Goal: Task Accomplishment & Management: Use online tool/utility

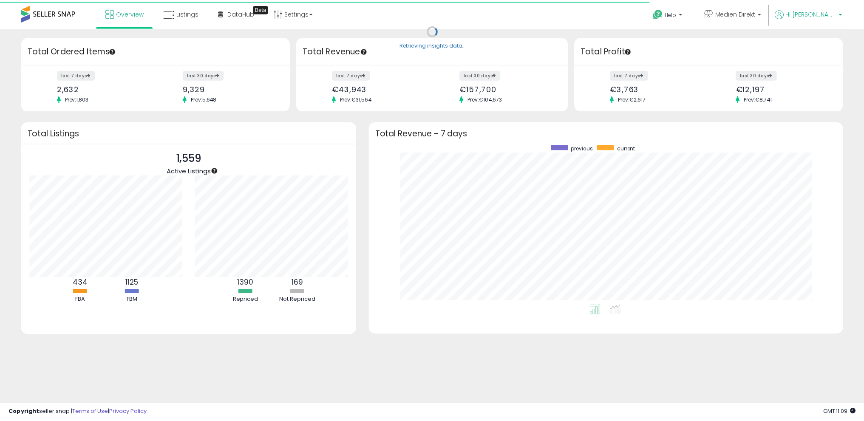
scroll to position [161, 457]
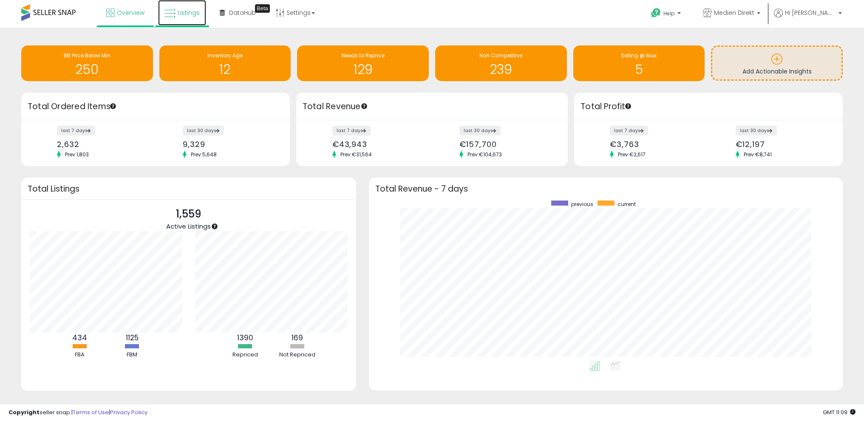
click at [187, 13] on span "Listings" at bounding box center [189, 13] width 22 height 9
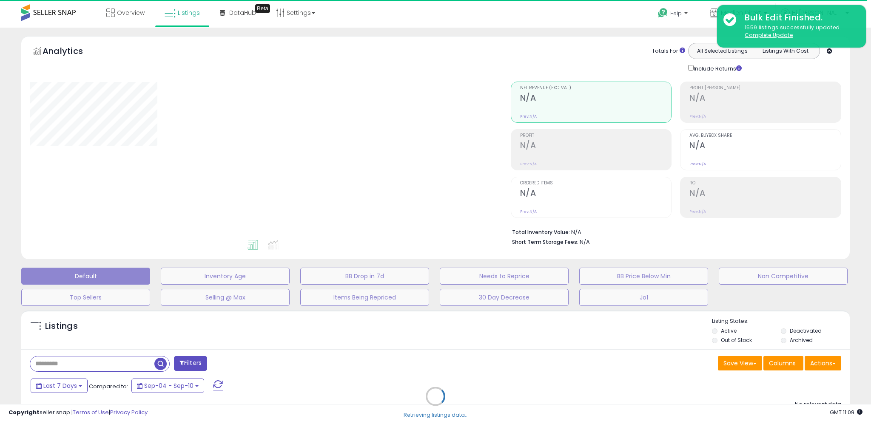
click at [774, 35] on u "Complete Update" at bounding box center [768, 34] width 48 height 7
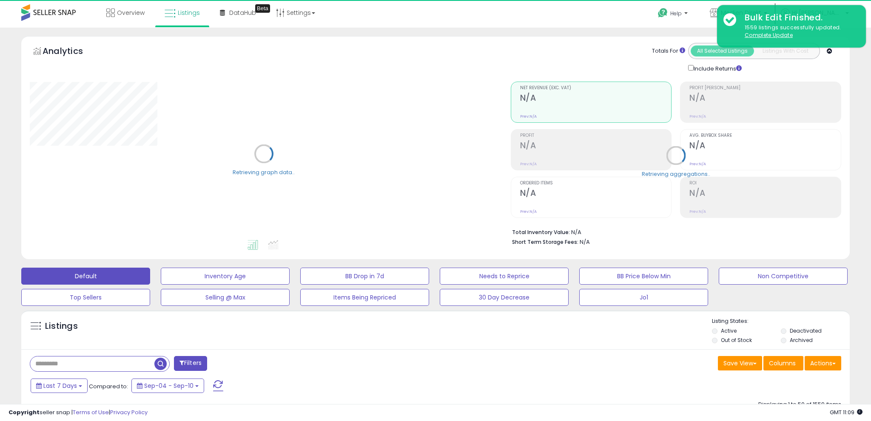
select select "**"
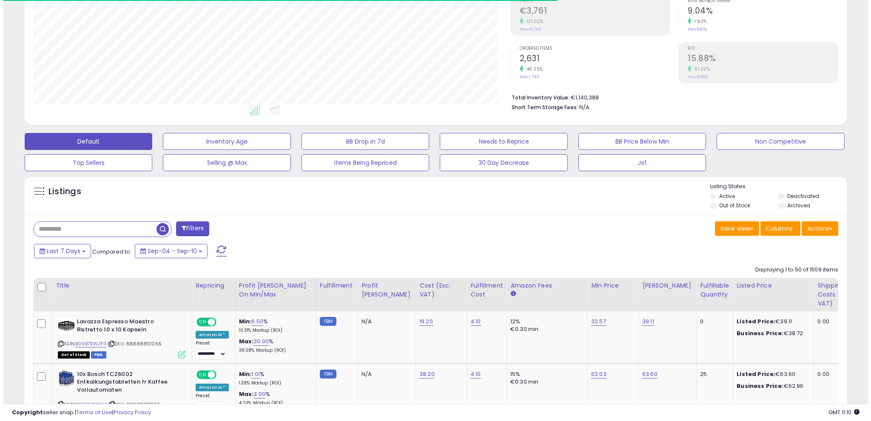
scroll to position [142, 0]
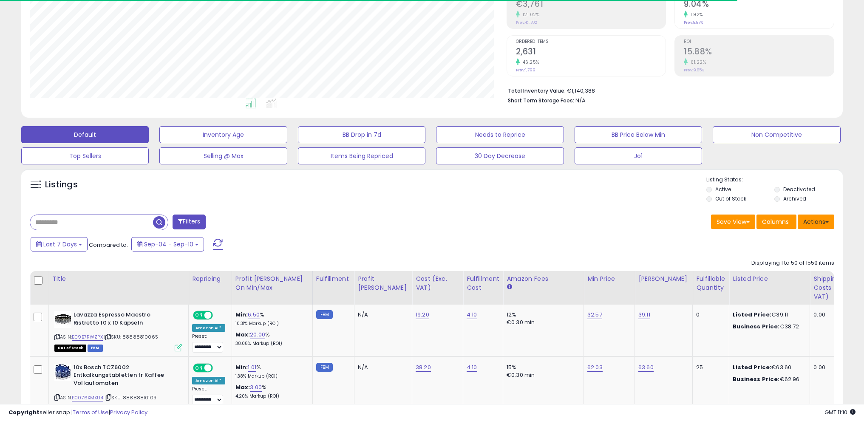
click at [823, 221] on button "Actions" at bounding box center [816, 222] width 37 height 14
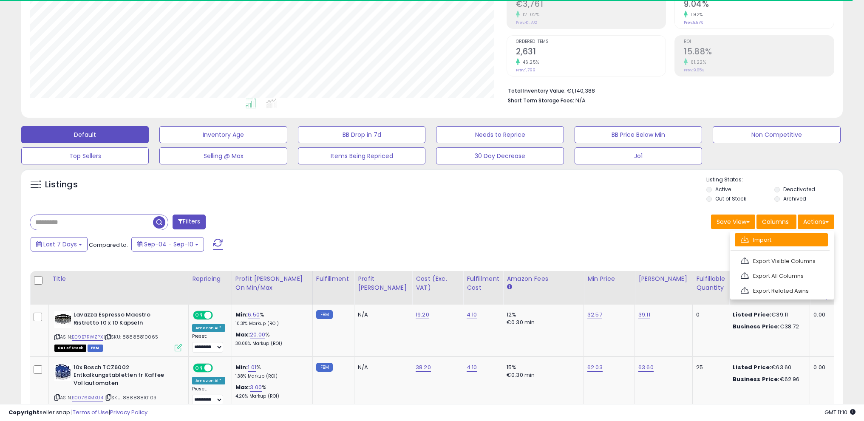
click at [791, 238] on link "Import" at bounding box center [781, 239] width 93 height 13
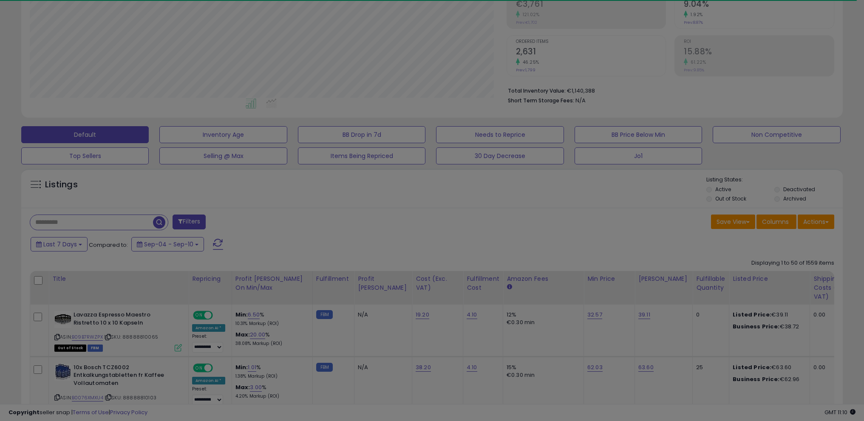
scroll to position [174, 480]
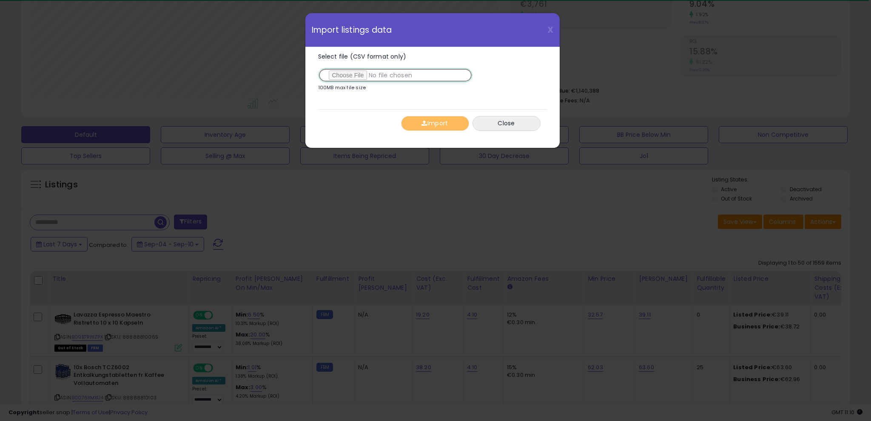
click at [361, 70] on input "Select file (CSV format only)" at bounding box center [395, 75] width 154 height 14
click at [357, 74] on input "Select file (CSV format only)" at bounding box center [395, 75] width 154 height 14
click at [358, 75] on input "Select file (CSV format only)" at bounding box center [395, 75] width 154 height 14
click at [437, 120] on button "Import" at bounding box center [435, 123] width 68 height 15
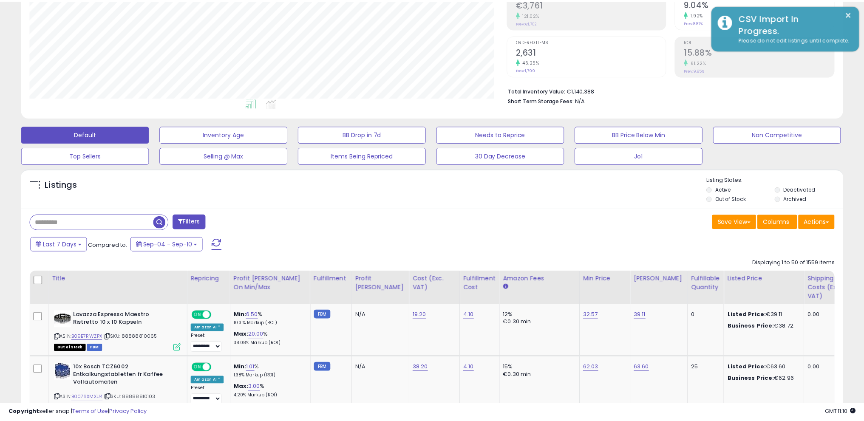
scroll to position [424953, 424650]
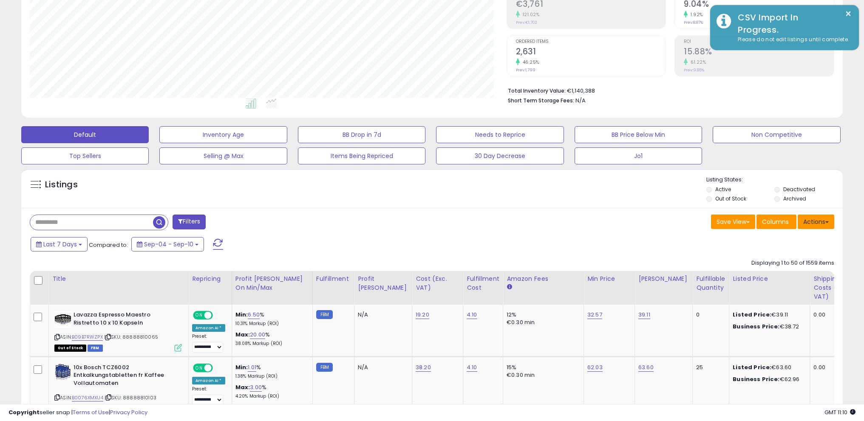
click at [826, 221] on span at bounding box center [827, 222] width 3 height 2
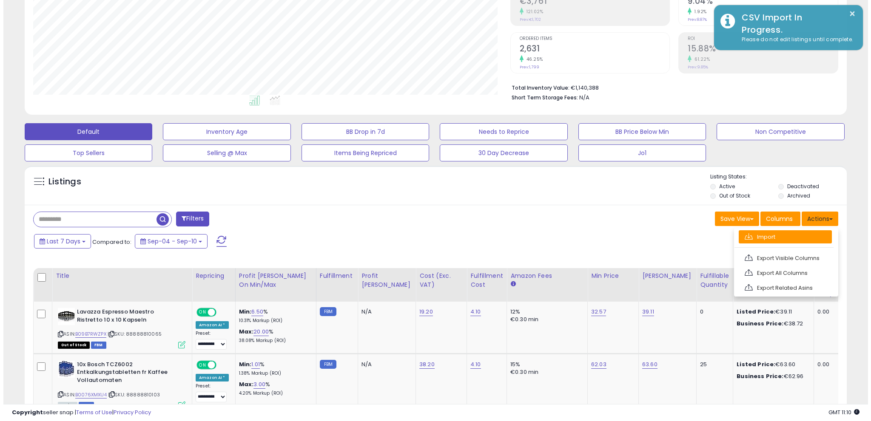
scroll to position [145, 0]
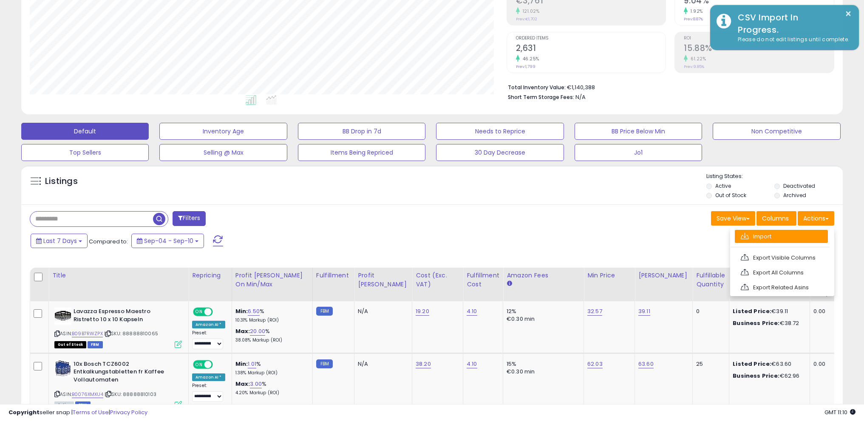
click at [789, 236] on link "Import" at bounding box center [781, 236] width 93 height 13
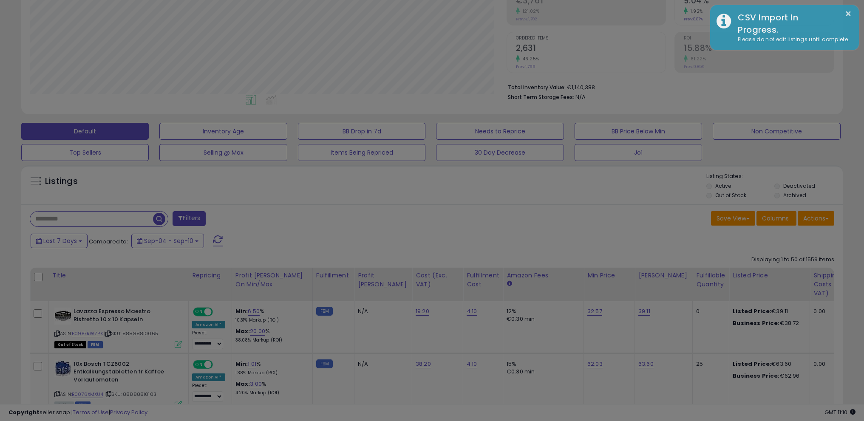
scroll to position [174, 480]
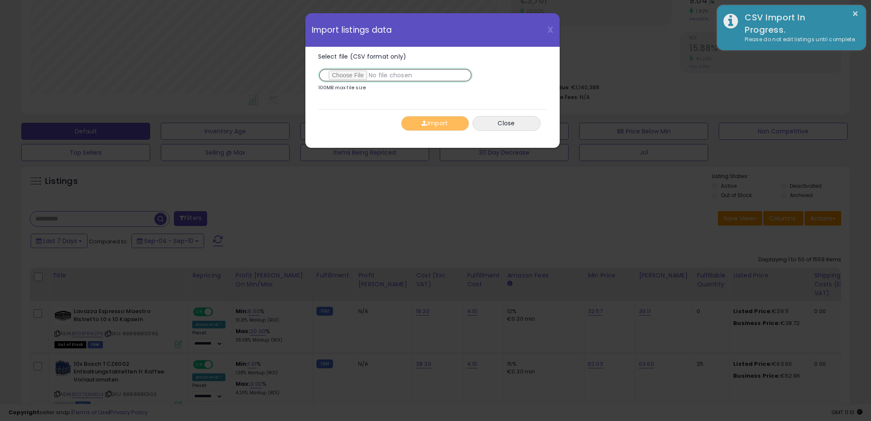
click at [348, 74] on input "Select file (CSV format only)" at bounding box center [395, 75] width 154 height 14
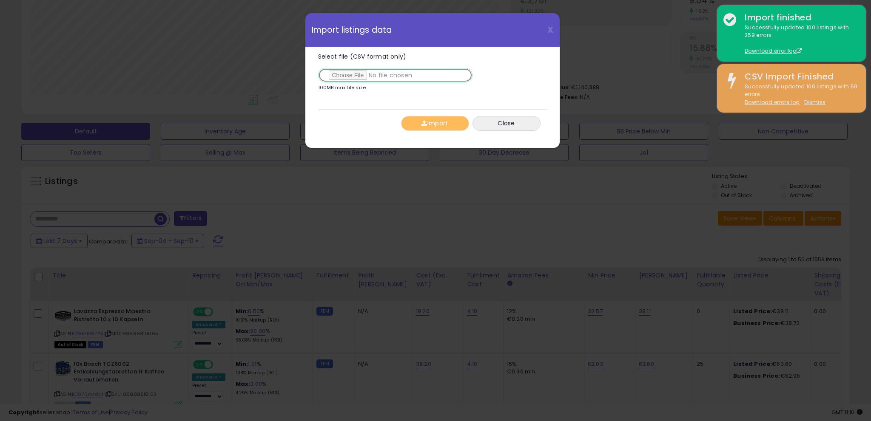
type input "**********"
click at [439, 113] on div "Import Close" at bounding box center [432, 123] width 229 height 28
click at [427, 122] on button "Import" at bounding box center [435, 123] width 68 height 15
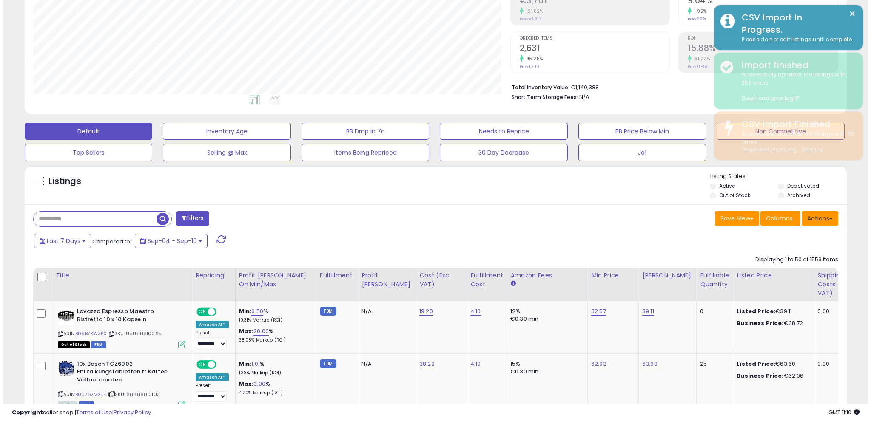
scroll to position [424953, 424650]
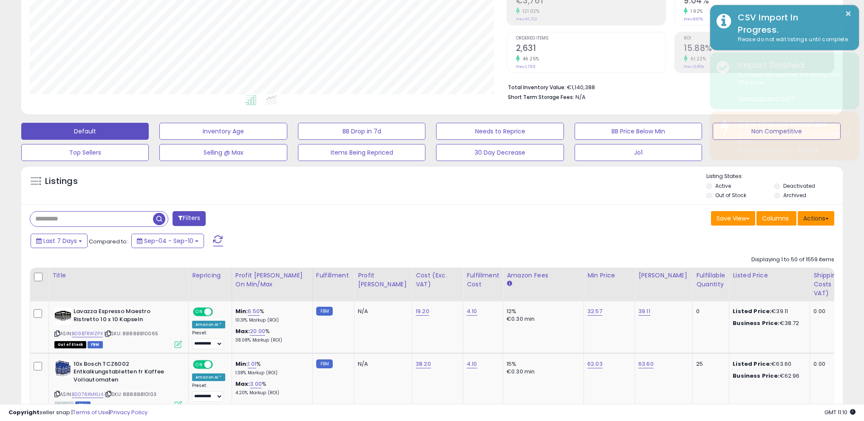
click at [825, 219] on button "Actions" at bounding box center [816, 218] width 37 height 14
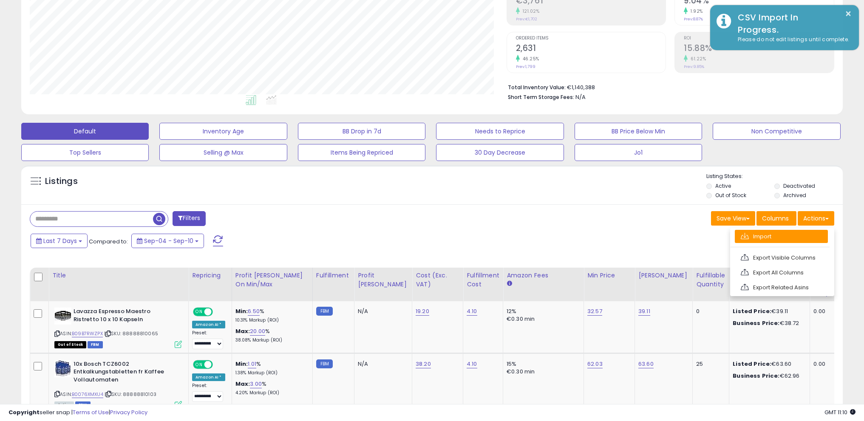
click at [794, 237] on link "Import" at bounding box center [781, 236] width 93 height 13
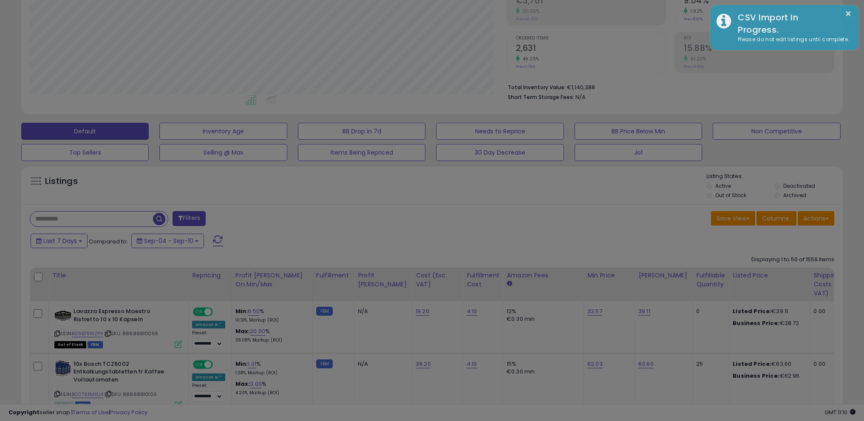
scroll to position [174, 480]
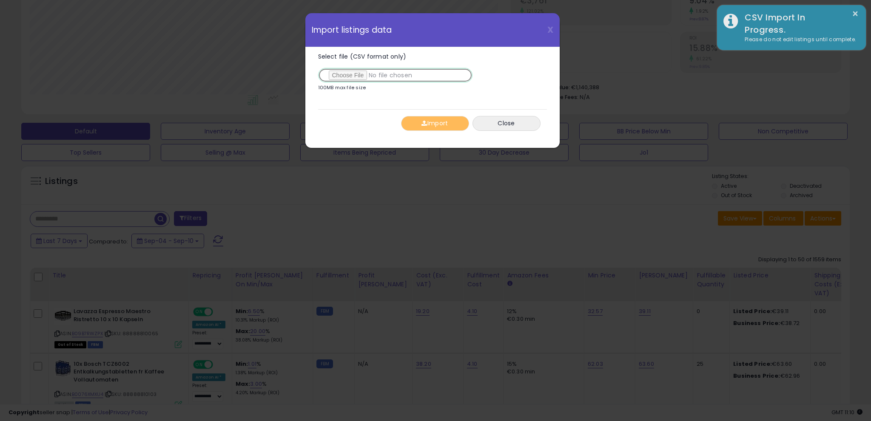
click at [355, 77] on input "Select file (CSV format only)" at bounding box center [395, 75] width 154 height 14
type input "**********"
click at [434, 123] on button "Import" at bounding box center [435, 123] width 68 height 15
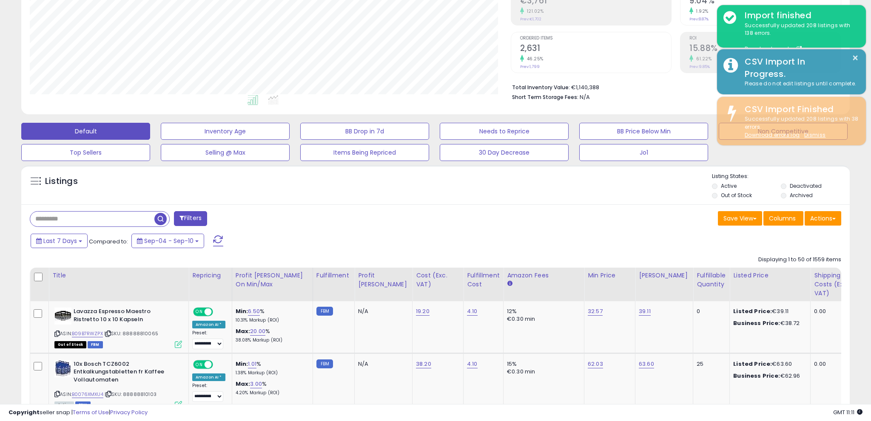
click at [813, 214] on div at bounding box center [435, 210] width 871 height 421
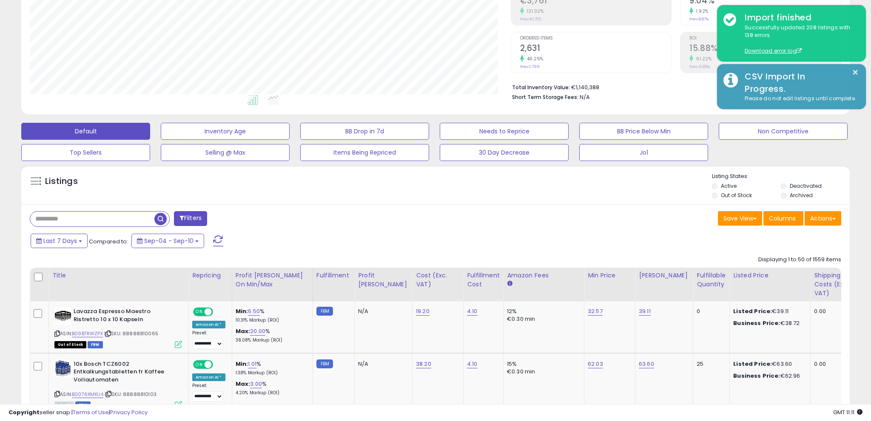
scroll to position [424953, 424650]
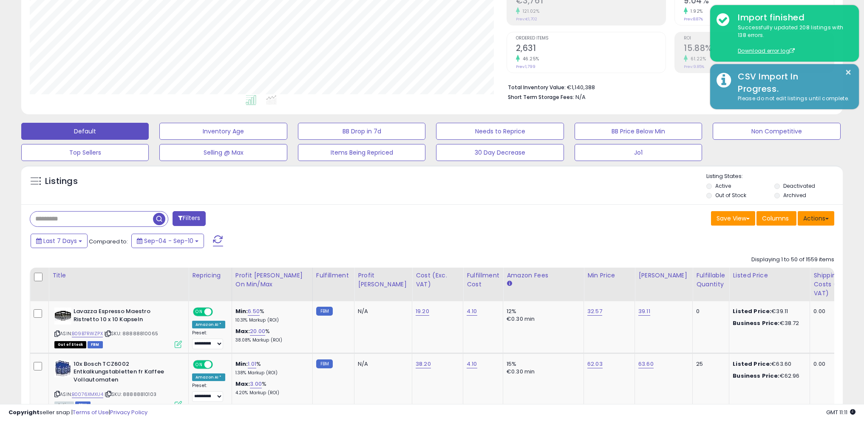
click at [822, 216] on button "Actions" at bounding box center [816, 218] width 37 height 14
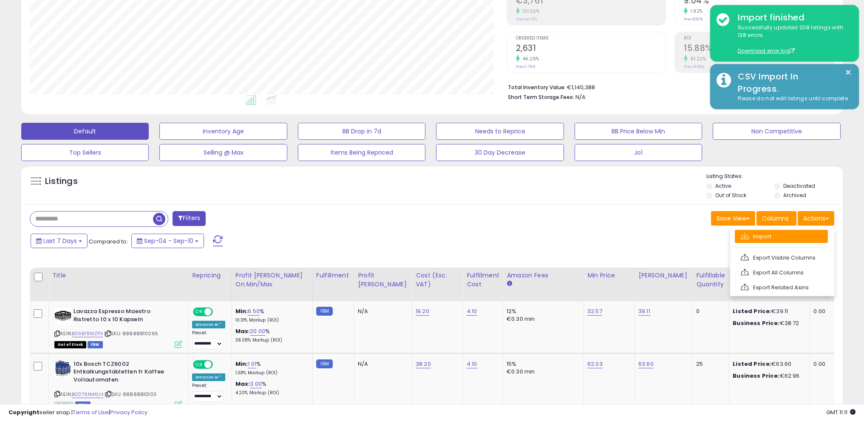
click at [801, 235] on link "Import" at bounding box center [781, 236] width 93 height 13
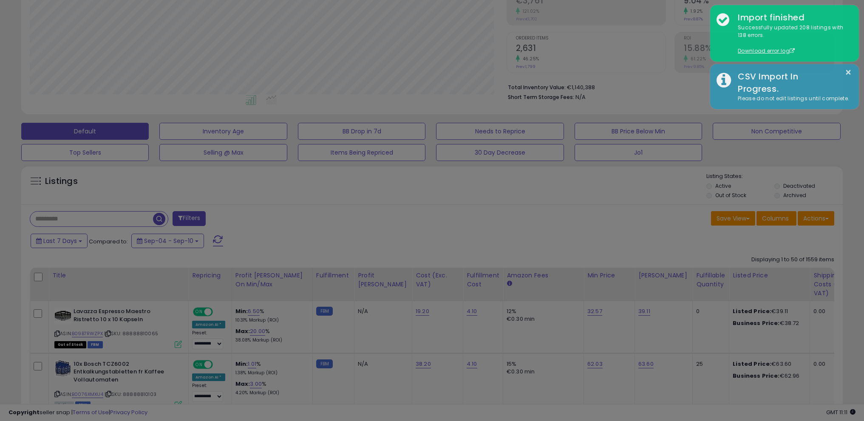
scroll to position [174, 480]
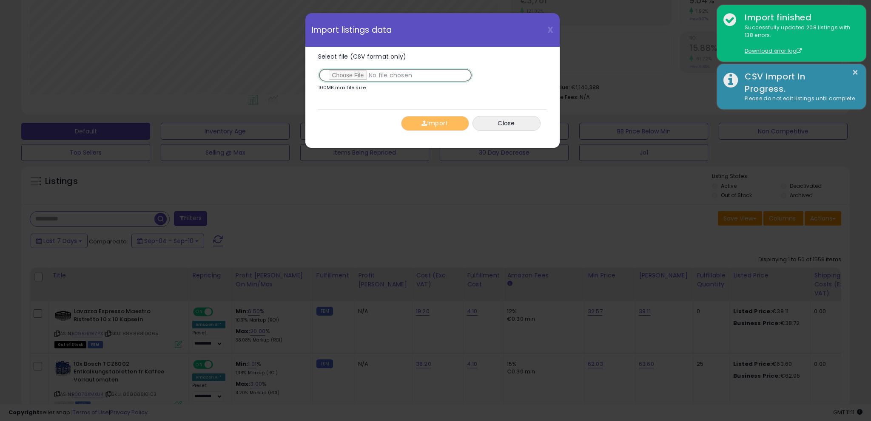
click at [358, 75] on input "Select file (CSV format only)" at bounding box center [395, 75] width 154 height 14
type input "**********"
click at [436, 118] on button "Import" at bounding box center [435, 123] width 68 height 15
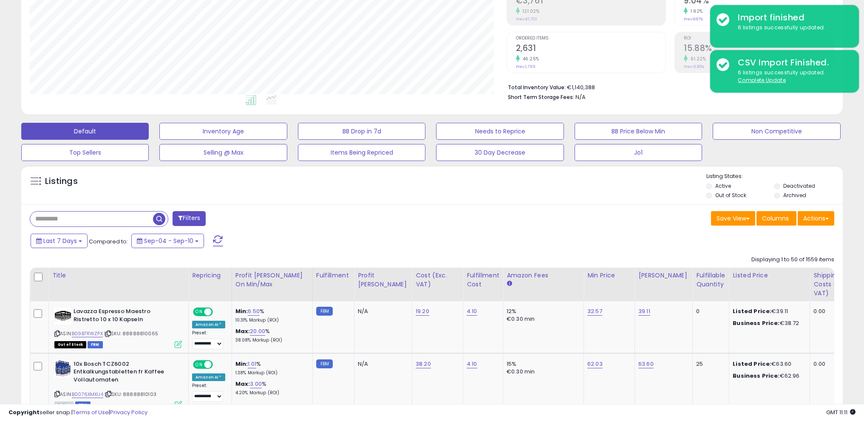
scroll to position [0, 0]
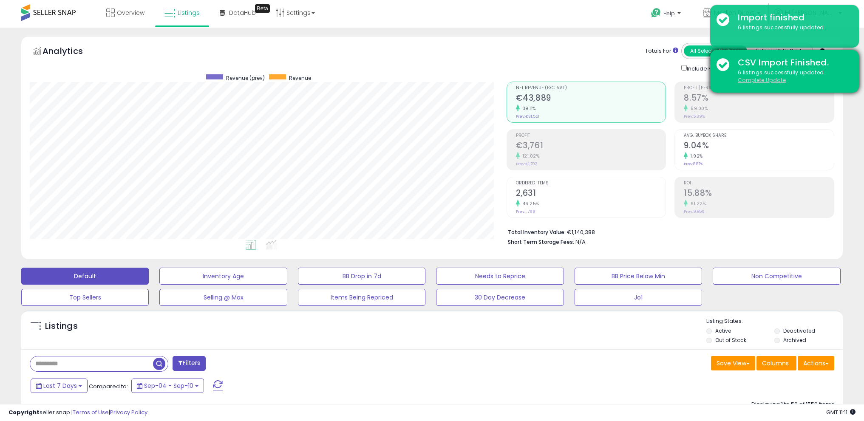
click at [778, 79] on u "Complete Update" at bounding box center [762, 80] width 48 height 7
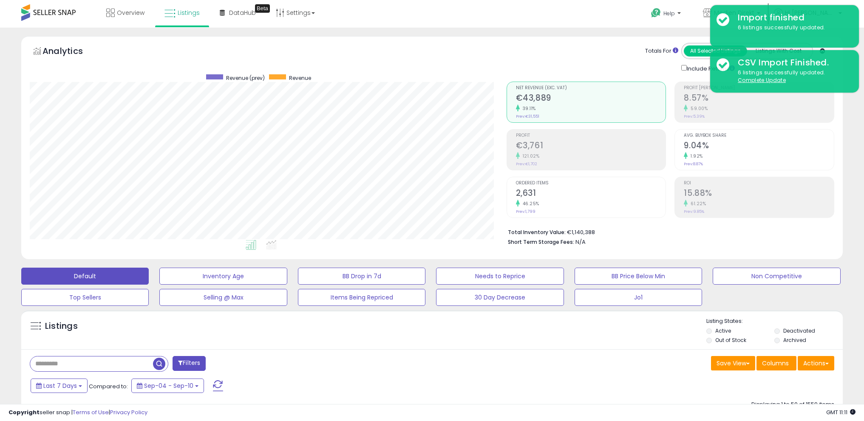
click at [841, 119] on div "Retrieving aggregations.. Net Revenue (Exc. VAT) €43,889 39.11% Prev: €31,551 P…" at bounding box center [670, 162] width 341 height 178
click at [761, 80] on div "Retrieving aggregations.. Net Revenue (Exc. VAT) €43,889 39.11% Prev: €31,551 P…" at bounding box center [670, 162] width 341 height 178
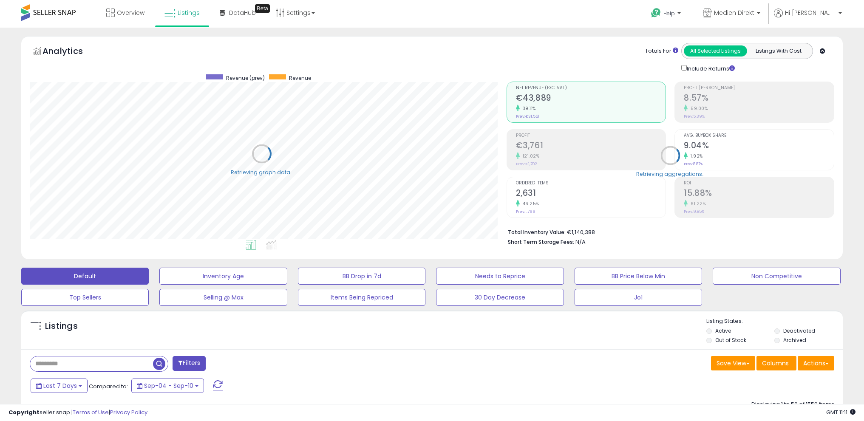
click at [831, 43] on div "Totals For All Selected Listings Listings With Cost Include Returns" at bounding box center [667, 58] width 335 height 30
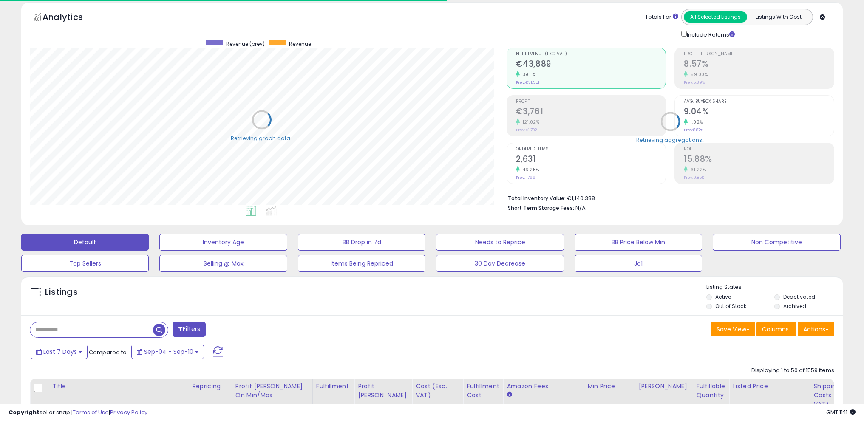
click at [823, 17] on icon at bounding box center [823, 17] width 6 height 6
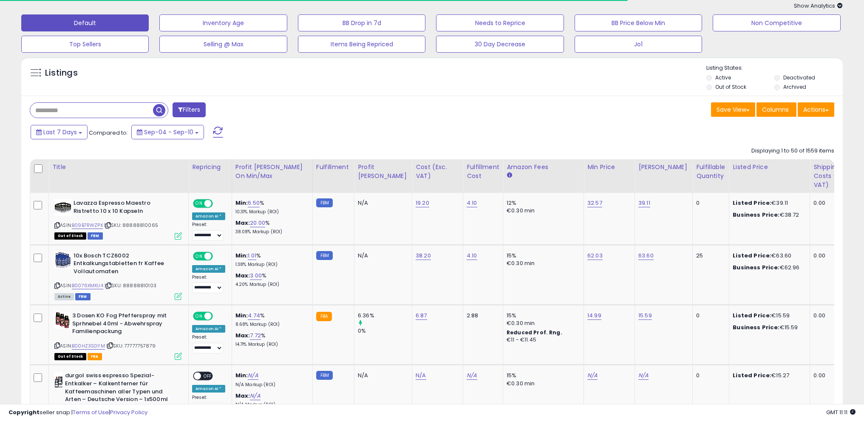
scroll to position [0, 0]
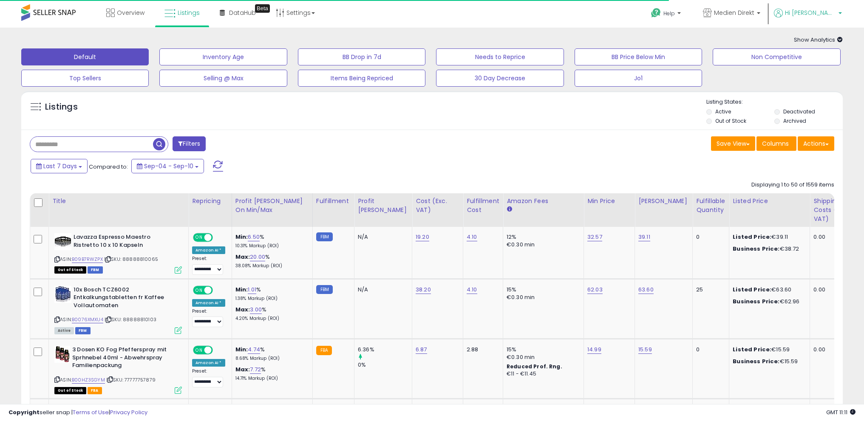
click at [823, 16] on span "Hi [PERSON_NAME]" at bounding box center [810, 13] width 51 height 9
click at [825, 87] on link "Logout" at bounding box center [823, 90] width 19 height 8
